Goal: Task Accomplishment & Management: Manage account settings

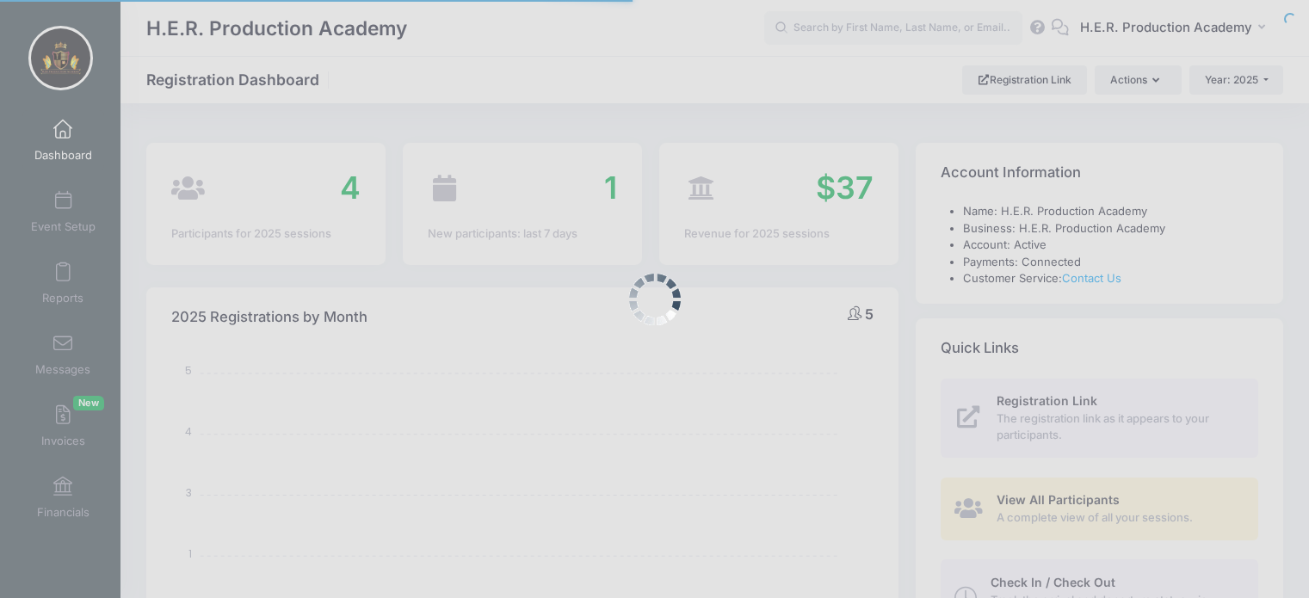
select select
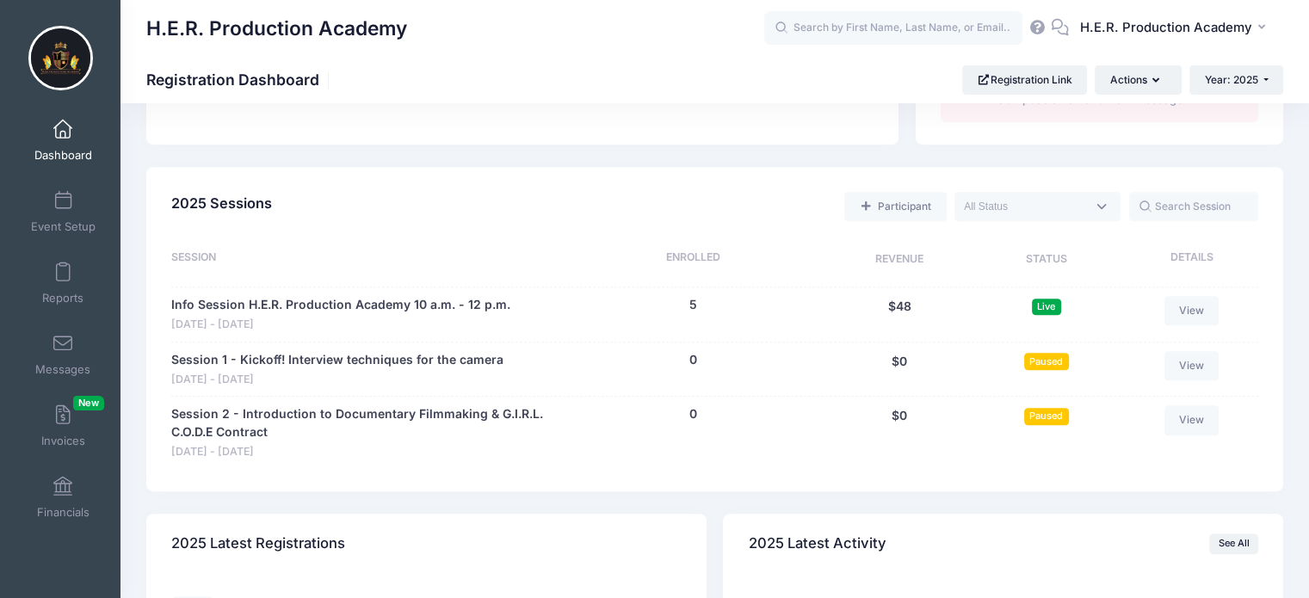
scroll to position [703, 0]
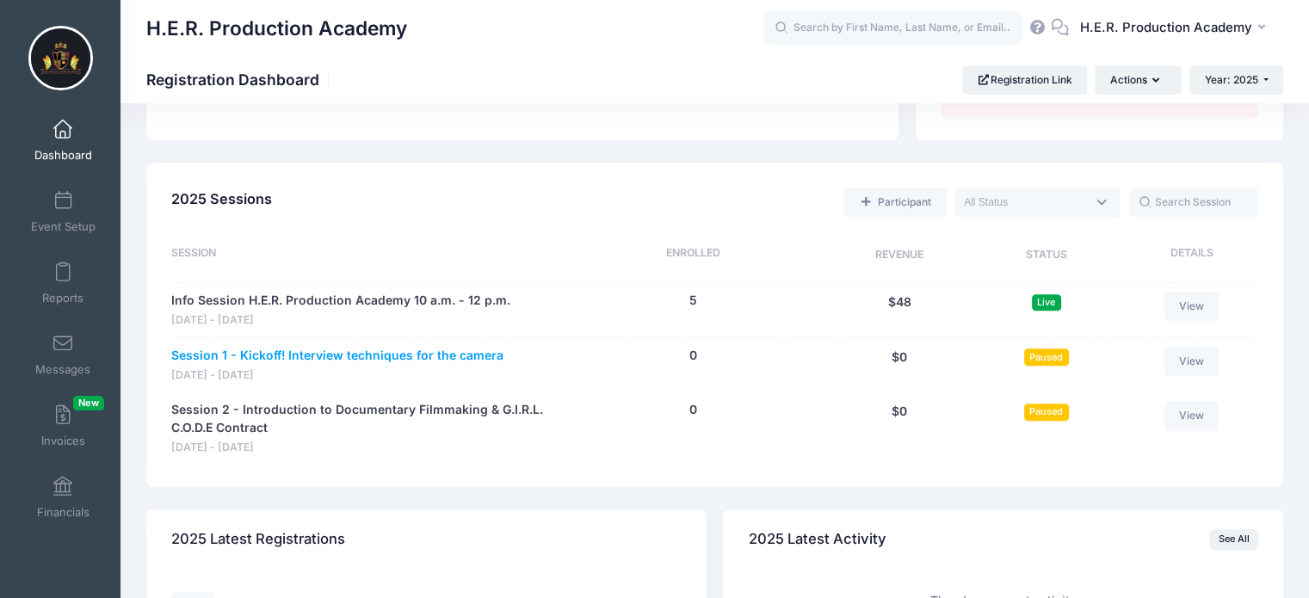
click at [351, 349] on link "Session 1 - Kickoff! Interview techniques for the camera" at bounding box center [337, 356] width 332 height 18
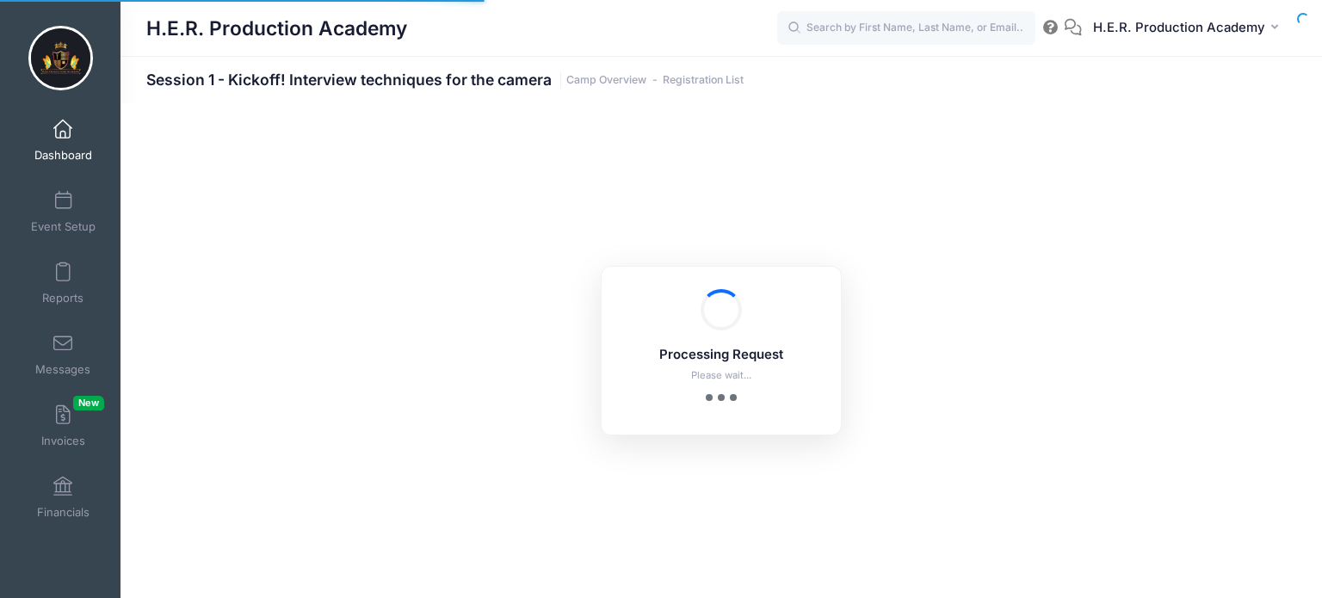
select select "10"
